Goal: Check status: Check status

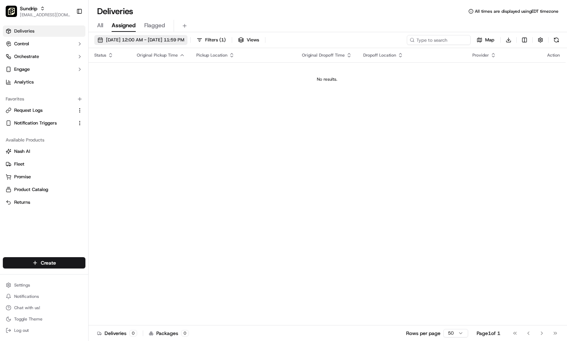
click at [125, 37] on span "[DATE] 12:00 AM - [DATE] 11:59 PM" at bounding box center [145, 40] width 78 height 6
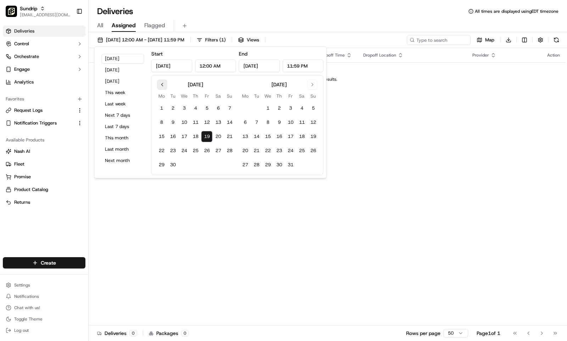
click at [163, 84] on button "Go to previous month" at bounding box center [162, 85] width 10 height 10
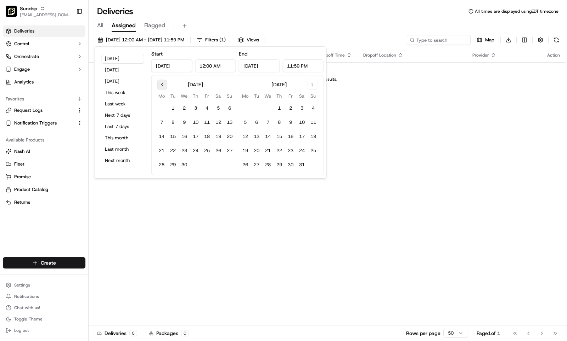
click at [163, 84] on button "Go to previous month" at bounding box center [162, 85] width 10 height 10
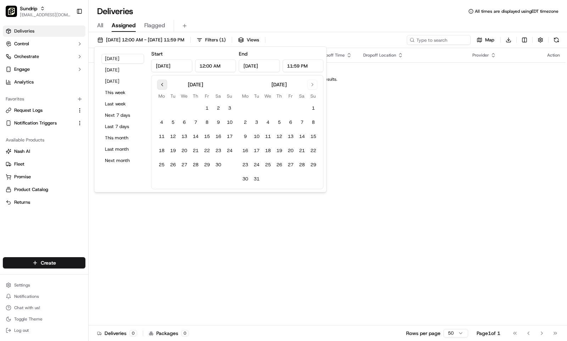
click at [163, 84] on button "Go to previous month" at bounding box center [162, 85] width 10 height 10
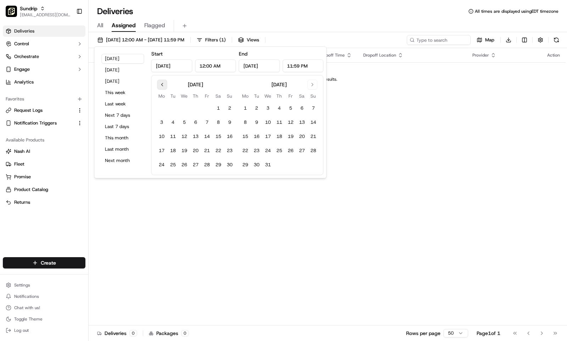
click at [163, 84] on button "Go to previous month" at bounding box center [162, 85] width 10 height 10
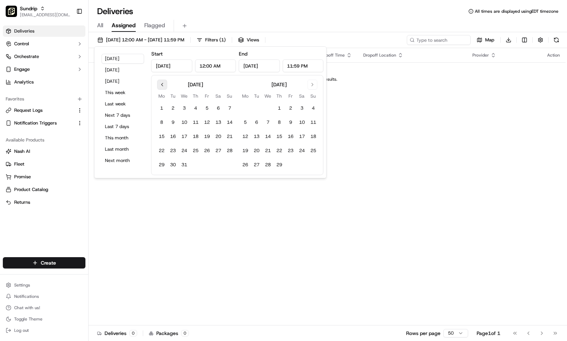
click at [163, 84] on button "Go to previous month" at bounding box center [162, 85] width 10 height 10
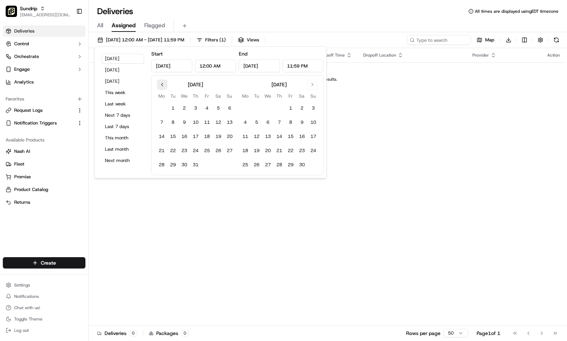
click at [163, 84] on button "Go to previous month" at bounding box center [162, 85] width 10 height 10
drag, startPoint x: 218, startPoint y: 104, endPoint x: 217, endPoint y: 115, distance: 10.6
click at [218, 104] on button "1" at bounding box center [217, 108] width 11 height 11
type input "[DATE]"
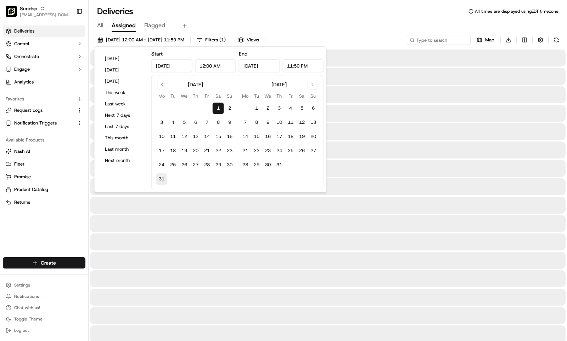
click at [162, 174] on button "31" at bounding box center [161, 179] width 11 height 11
type input "[DATE]"
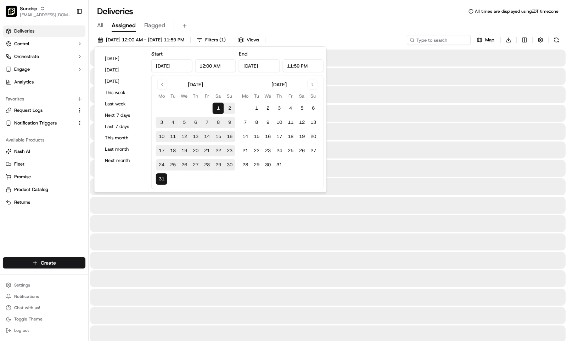
click at [351, 18] on div "All Assigned Flagged" at bounding box center [328, 24] width 478 height 15
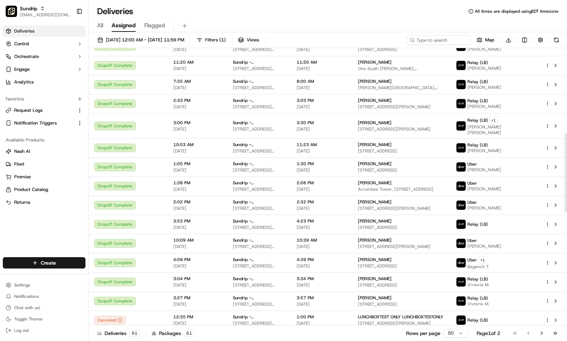
scroll to position [298, 0]
